Goal: Task Accomplishment & Management: Manage account settings

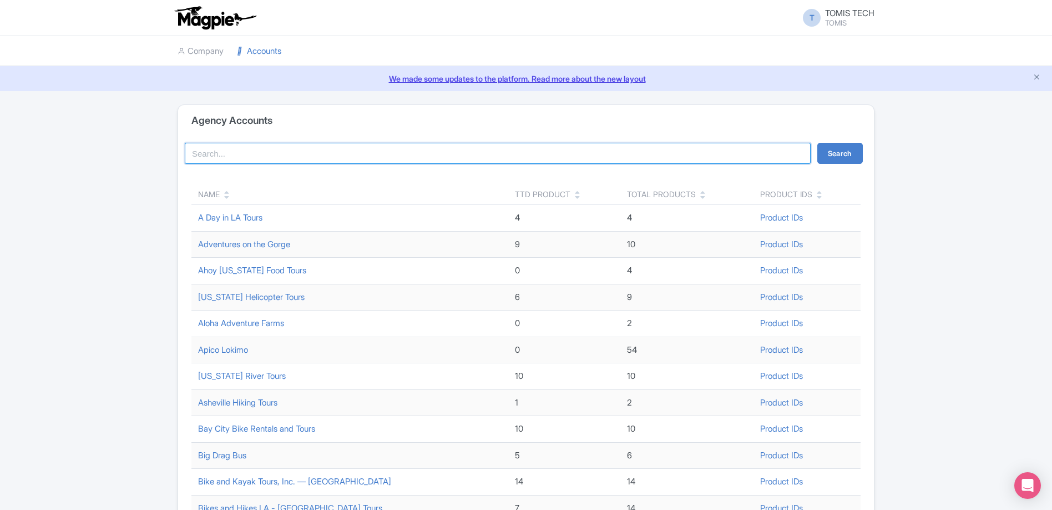
click at [321, 145] on input "search" at bounding box center [498, 153] width 626 height 21
type input "big drag bus"
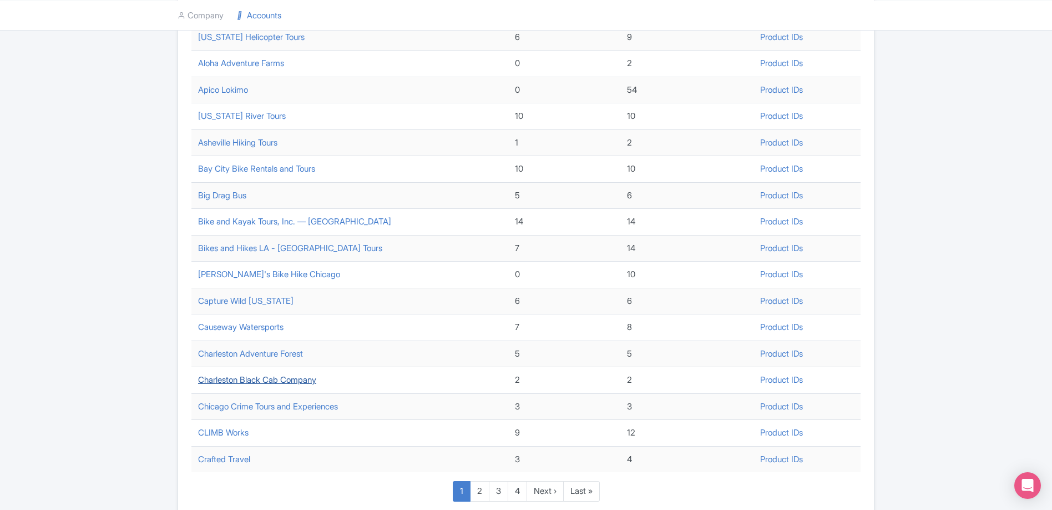
scroll to position [321, 0]
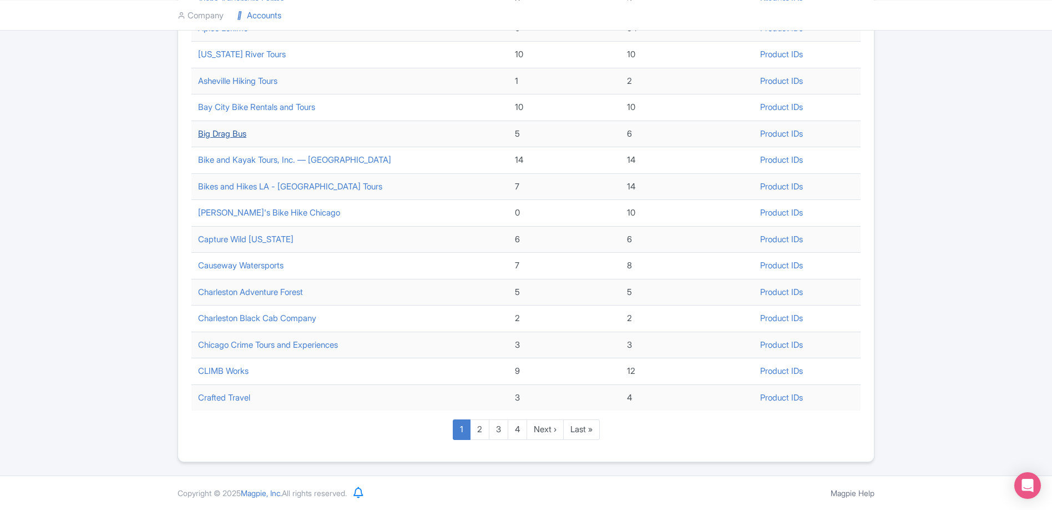
click at [229, 137] on link "Big Drag Bus" at bounding box center [222, 133] width 48 height 11
drag, startPoint x: 131, startPoint y: 324, endPoint x: 134, endPoint y: 315, distance: 9.5
click at [130, 324] on div "Agency Accounts big drag bus Search Name TTD Product Total Products Product IDs…" at bounding box center [526, 122] width 1052 height 679
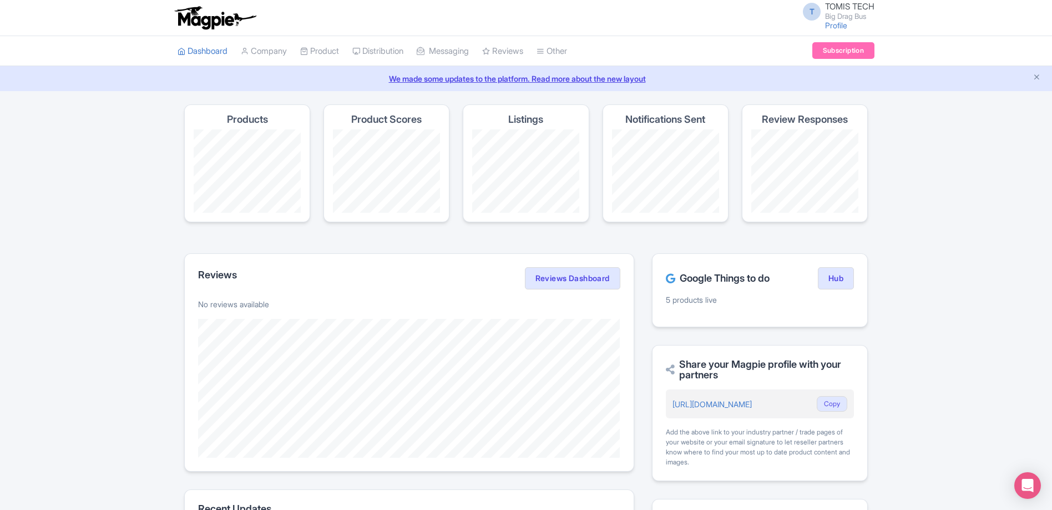
click at [370, 127] on div "Product Scores" at bounding box center [387, 163] width 126 height 118
click at [329, 78] on link "My Products" at bounding box center [353, 78] width 105 height 17
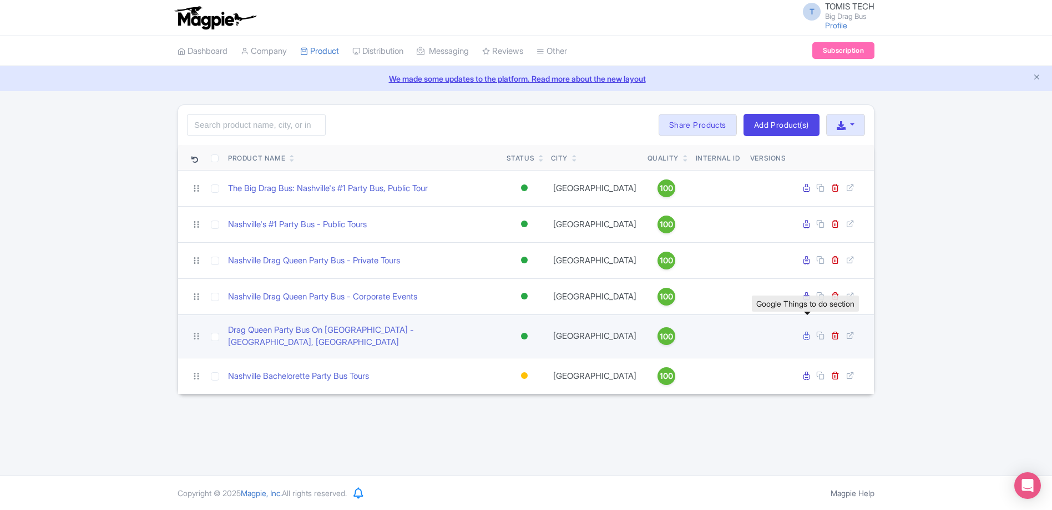
click at [806, 333] on icon at bounding box center [807, 335] width 6 height 8
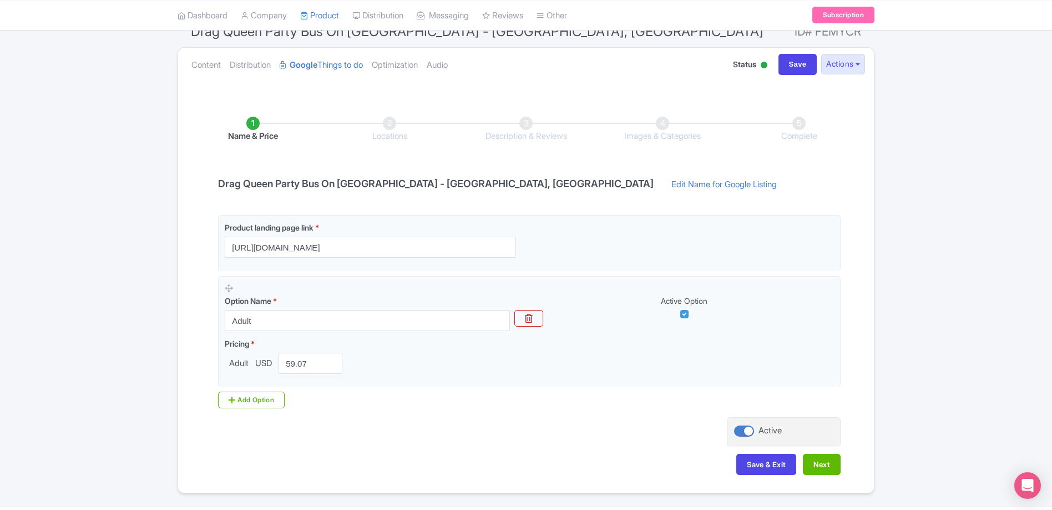
scroll to position [137, 0]
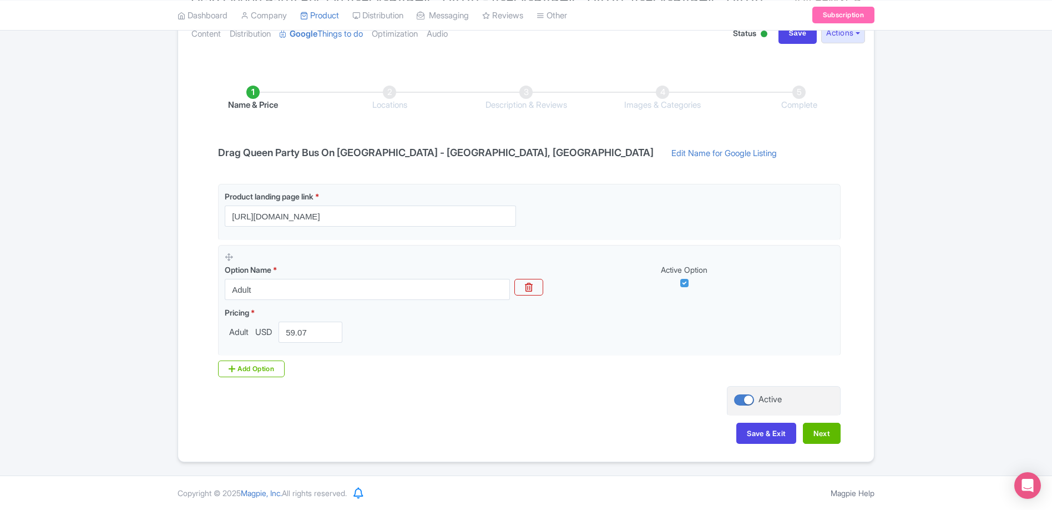
click at [93, 198] on div "← Back to Products Drag Queen Party Bus On Broadway - Nashville, TN ID# FEMYCR …" at bounding box center [526, 215] width 1052 height 494
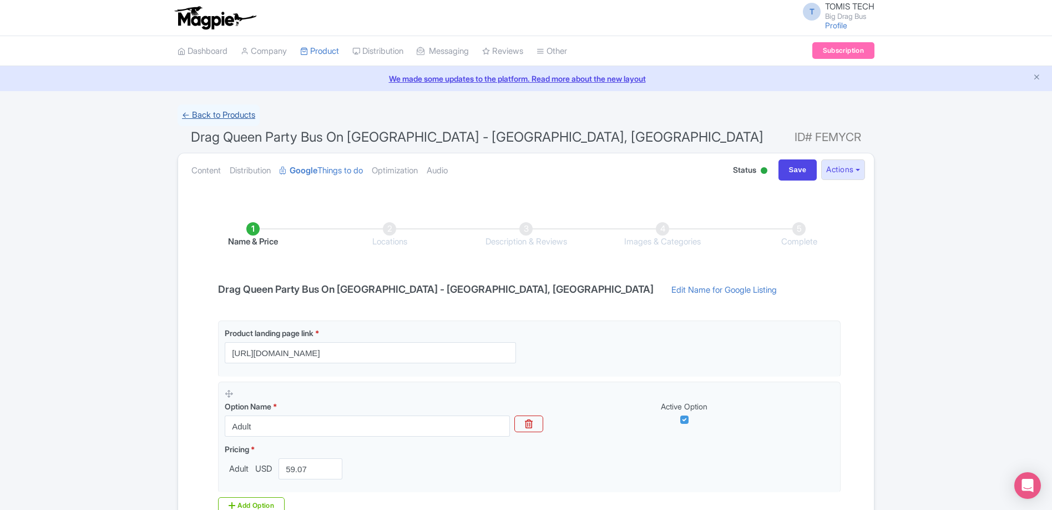
click at [229, 114] on link "← Back to Products" at bounding box center [219, 115] width 82 height 22
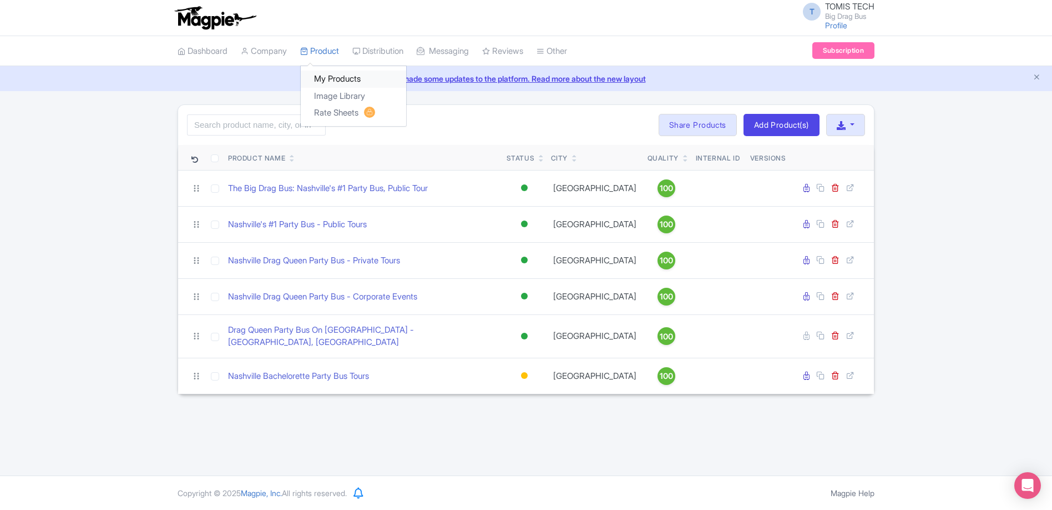
click at [332, 75] on link "My Products" at bounding box center [353, 78] width 105 height 17
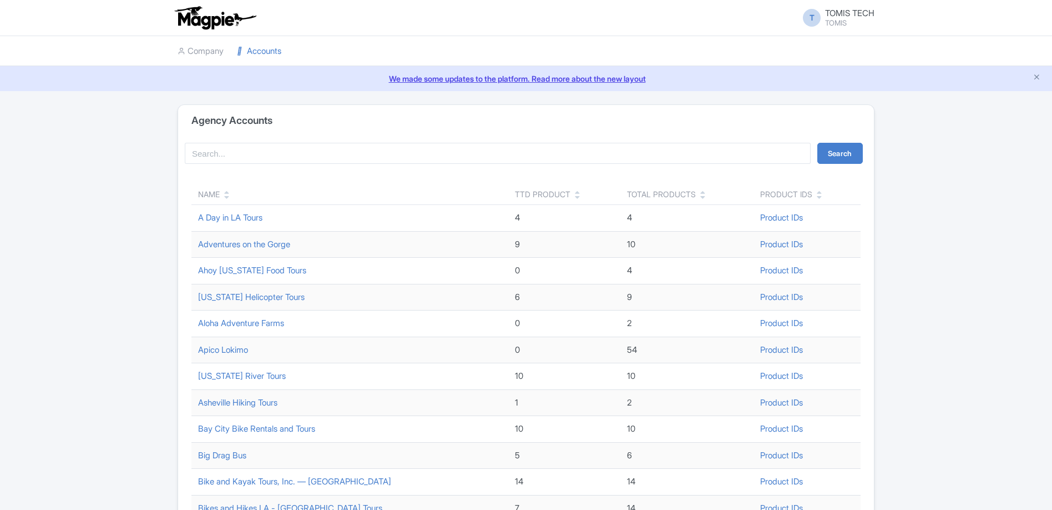
scroll to position [321, 0]
